Goal: Use online tool/utility: Utilize a website feature to perform a specific function

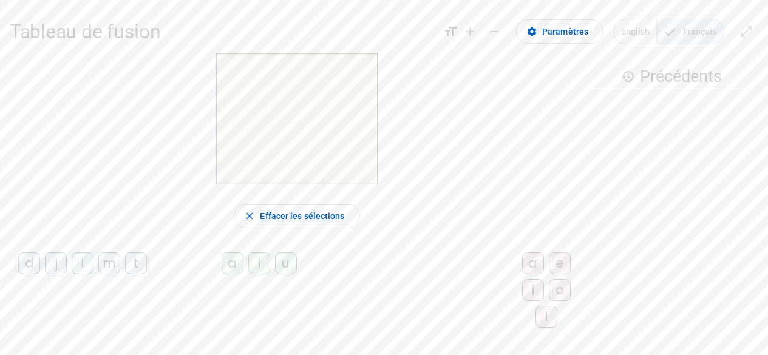
click at [250, 271] on div "i" at bounding box center [259, 264] width 22 height 22
click at [536, 328] on div "l" at bounding box center [547, 317] width 22 height 22
click at [490, 163] on div "il" at bounding box center [297, 118] width 574 height 131
click at [120, 274] on div "m" at bounding box center [109, 264] width 22 height 22
click at [120, 272] on div "m" at bounding box center [109, 264] width 22 height 22
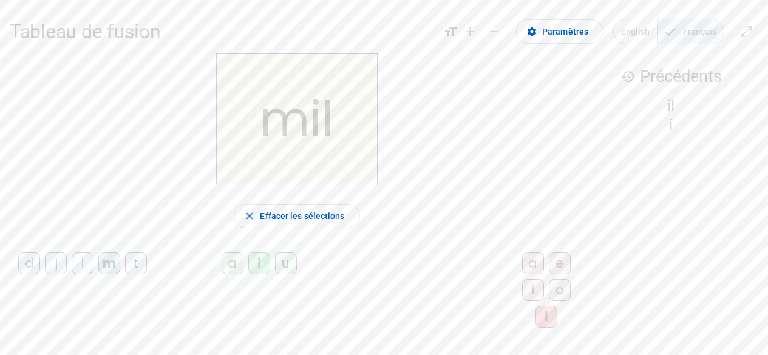
click at [222, 274] on div "a" at bounding box center [233, 264] width 22 height 22
click at [325, 223] on span "Effacer les sélections" at bounding box center [302, 216] width 84 height 15
click at [94, 273] on div "l" at bounding box center [83, 264] width 22 height 22
click at [222, 274] on div "a" at bounding box center [233, 264] width 22 height 22
click at [276, 272] on div "u" at bounding box center [286, 264] width 22 height 22
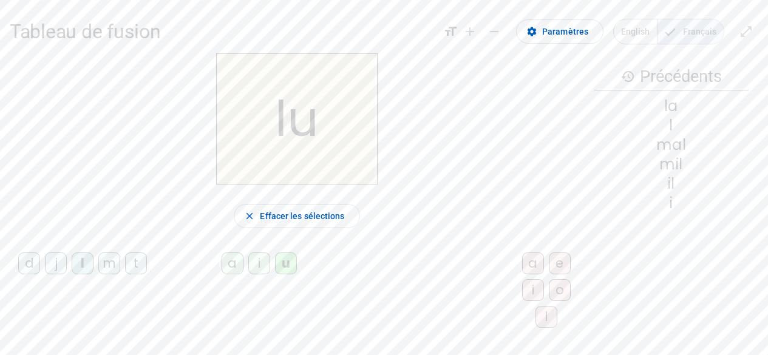
click at [35, 270] on div "d" at bounding box center [29, 264] width 22 height 22
click at [125, 274] on div "t" at bounding box center [136, 264] width 22 height 22
click at [327, 216] on span "Effacer les sélections" at bounding box center [302, 216] width 84 height 15
click at [125, 274] on div "t" at bounding box center [136, 264] width 22 height 22
click at [549, 274] on div "e" at bounding box center [560, 264] width 22 height 22
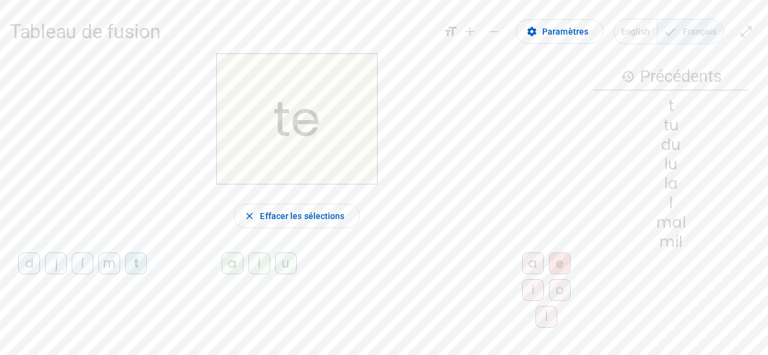
click at [39, 274] on div "d" at bounding box center [29, 264] width 22 height 22
click at [67, 274] on div "j" at bounding box center [56, 264] width 22 height 22
